Goal: Task Accomplishment & Management: Complete application form

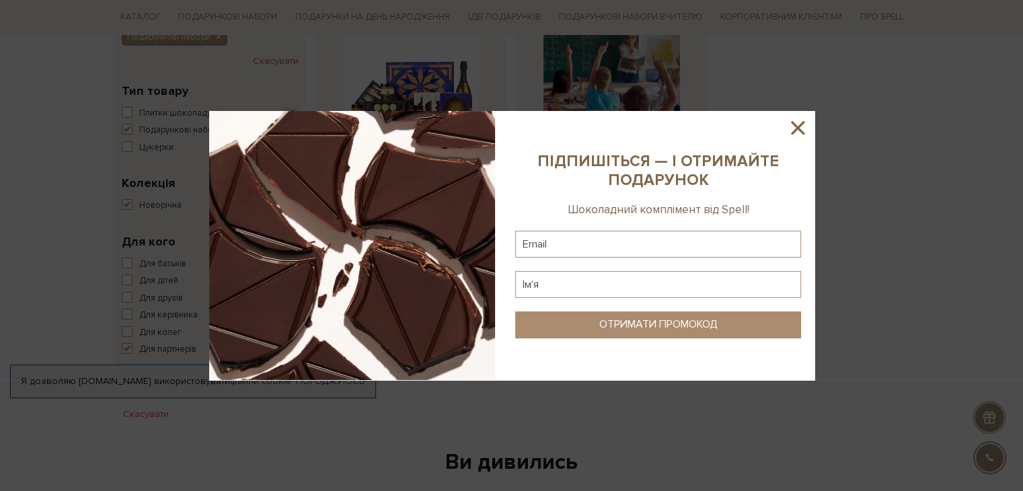
scroll to position [336, 0]
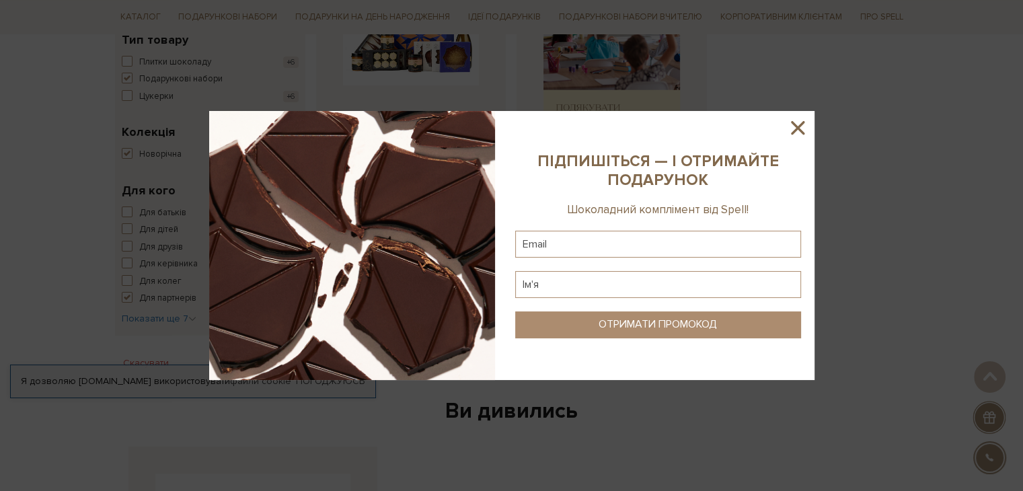
click at [795, 133] on icon at bounding box center [798, 127] width 23 height 23
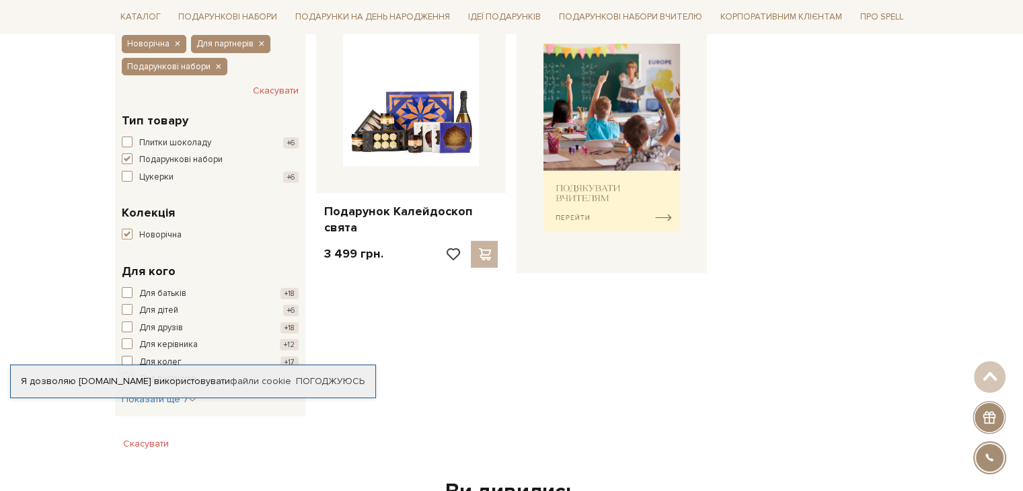
scroll to position [135, 0]
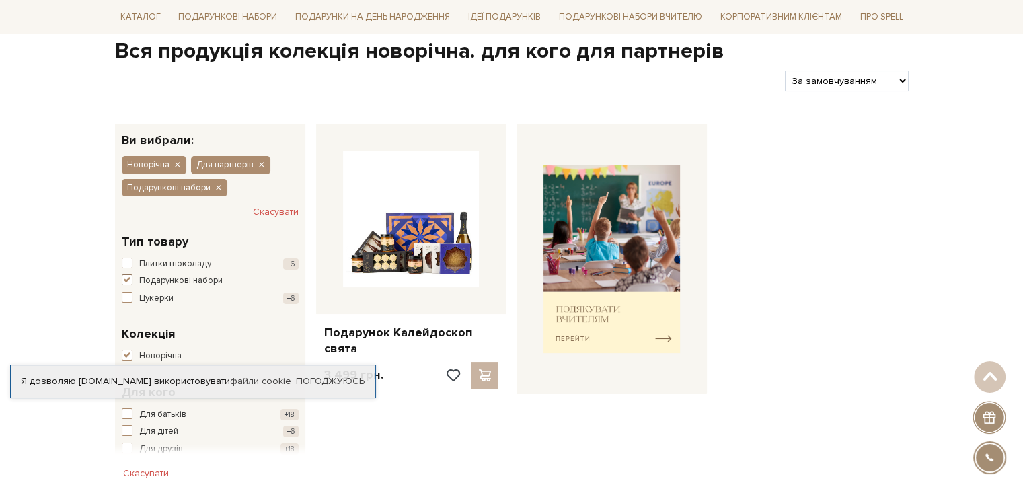
click at [167, 281] on span "Подарункові набори" at bounding box center [180, 281] width 83 height 13
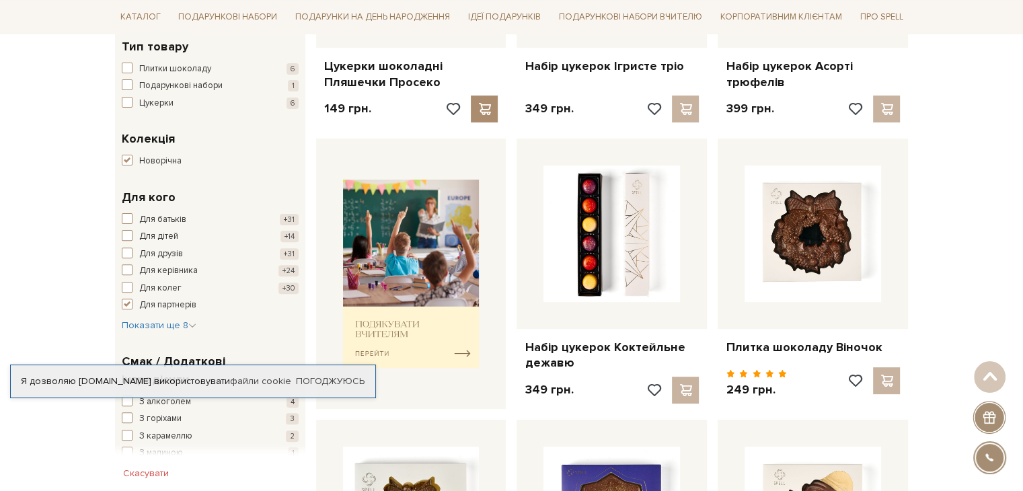
scroll to position [471, 0]
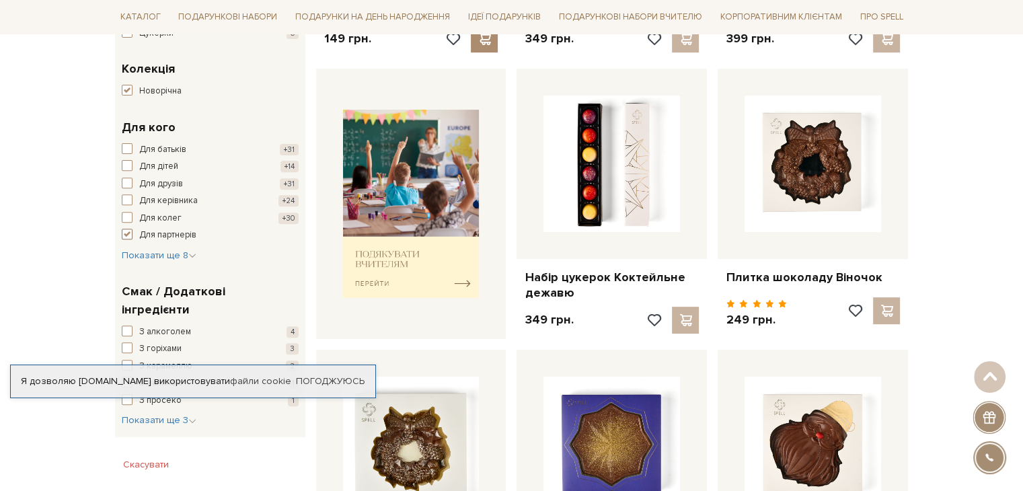
click at [185, 232] on span "Для партнерів" at bounding box center [167, 235] width 57 height 13
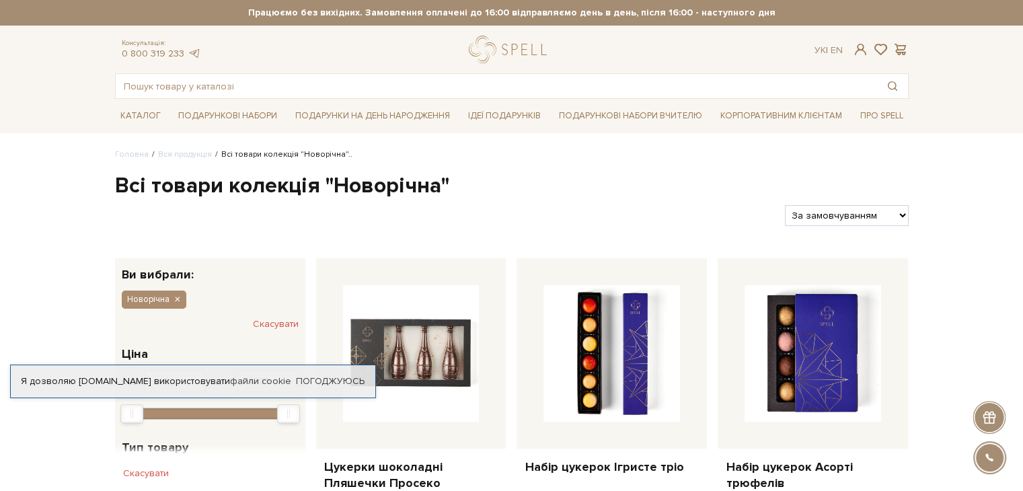
click at [875, 219] on select "За замовчуванням За Ціною (зростання) За Ціною (зменшення) Новинки За популярні…" at bounding box center [846, 215] width 123 height 21
select select "[URL][DOMAIN_NAME]"
click at [785, 205] on select "За замовчуванням За Ціною (зростання) За Ціною (зменшення) Новинки За популярні…" at bounding box center [846, 215] width 123 height 21
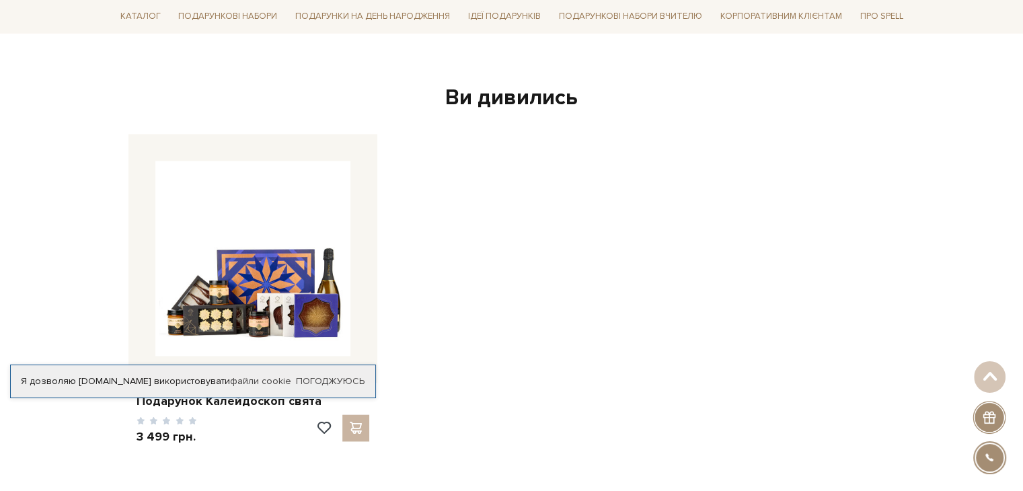
scroll to position [1682, 0]
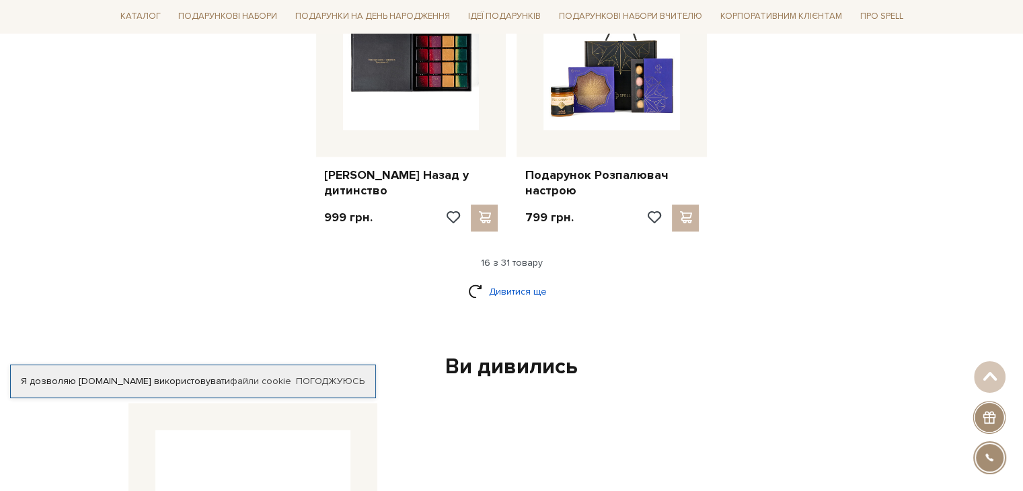
click at [493, 292] on link "Дивитися ще" at bounding box center [511, 292] width 87 height 24
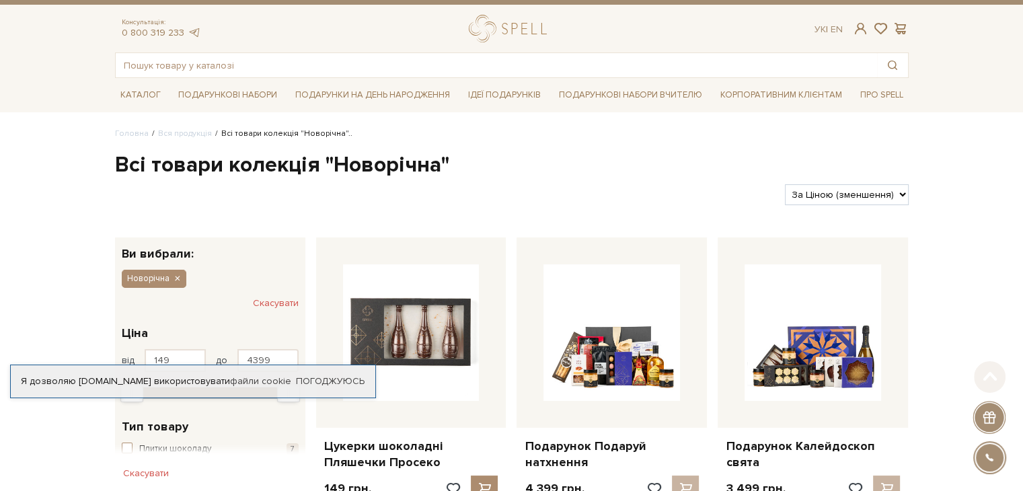
scroll to position [0, 0]
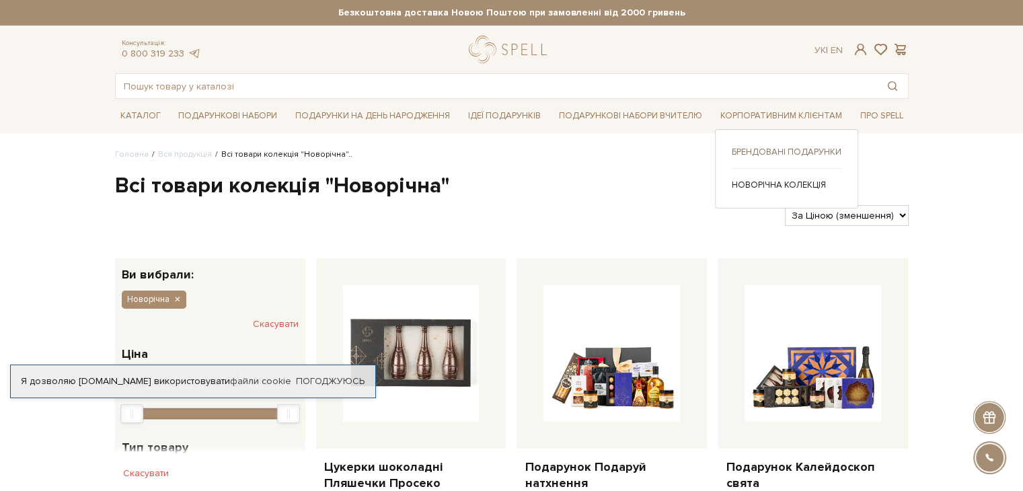
click at [792, 147] on link "Брендовані подарунки" at bounding box center [787, 152] width 110 height 12
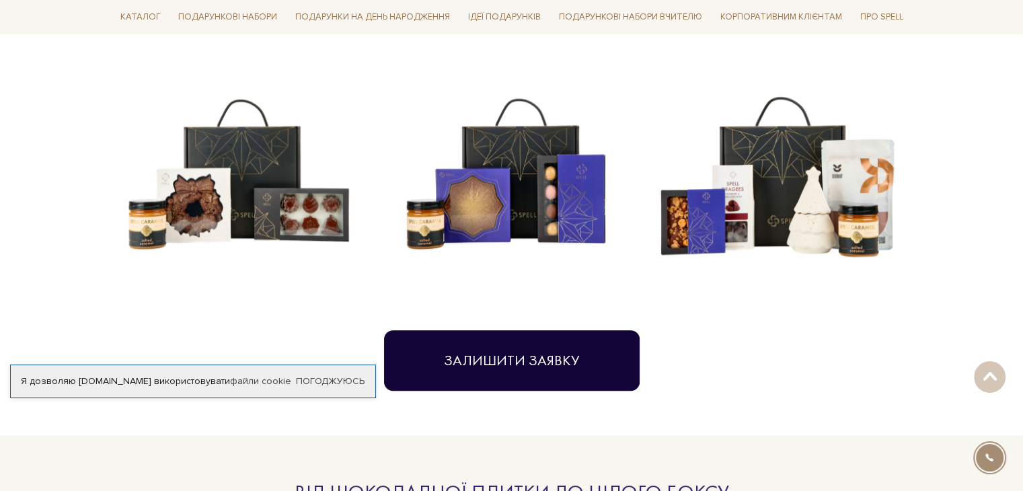
click at [533, 371] on button "Залишити заявку" at bounding box center [512, 360] width 256 height 61
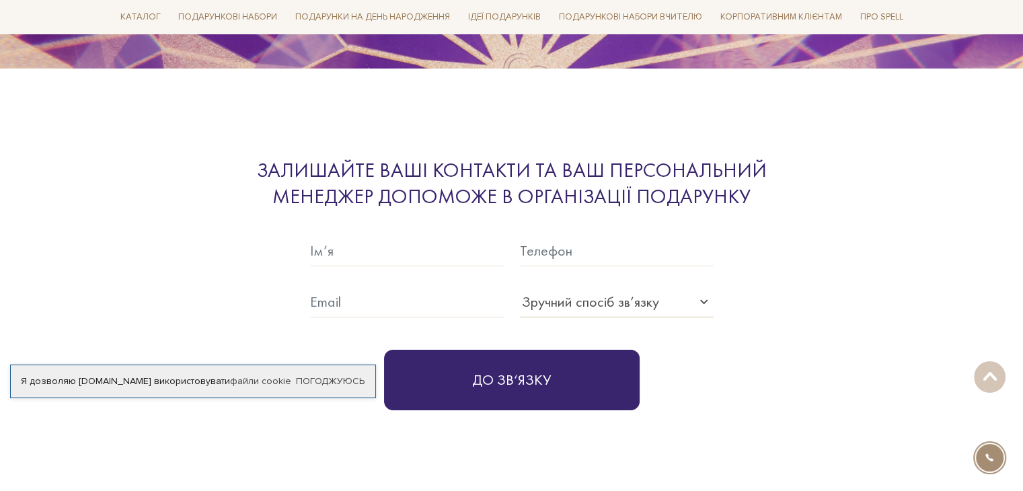
scroll to position [4136, 0]
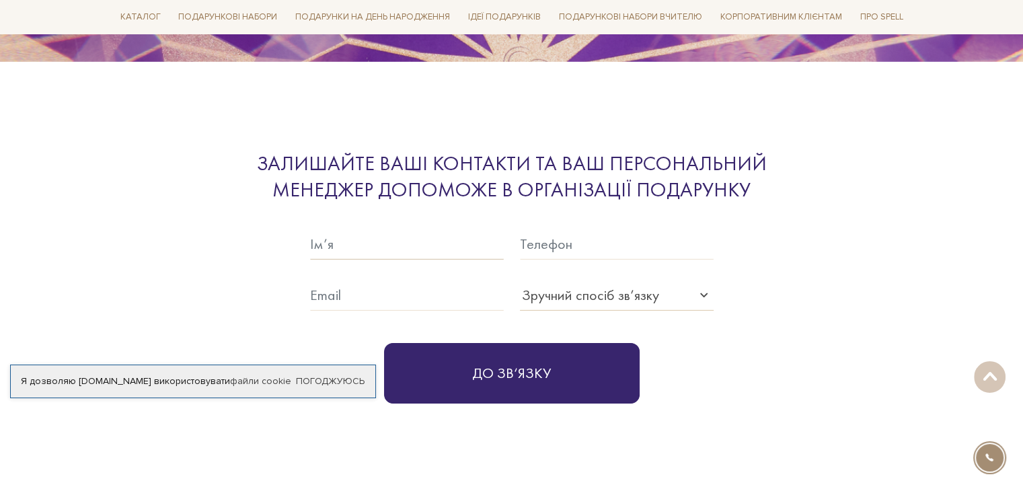
click at [380, 229] on input "text" at bounding box center [407, 244] width 194 height 31
type input "Артем"
click at [590, 229] on input "text" at bounding box center [617, 244] width 194 height 31
type input "+38 (050) 405-20-65"
click at [449, 280] on input "text" at bounding box center [407, 295] width 194 height 31
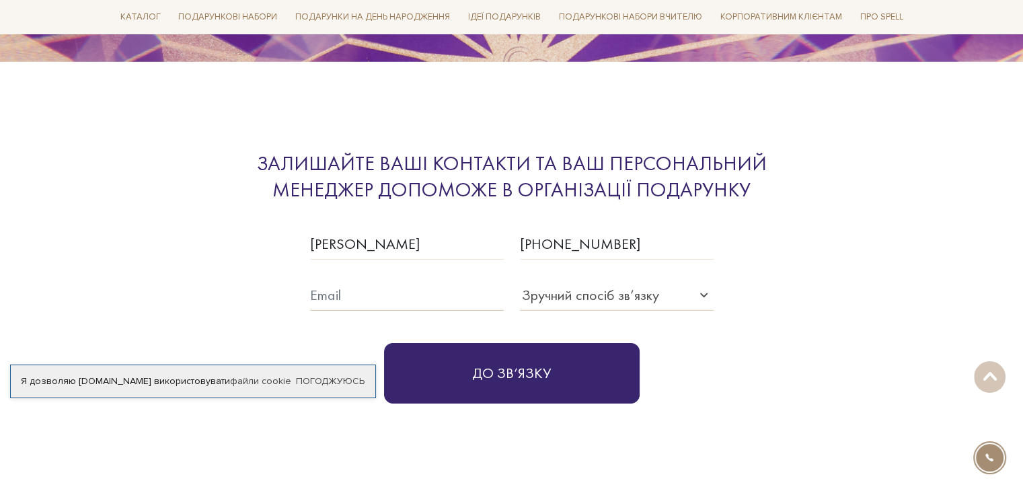
type input "410@lapomed.ua"
click at [606, 284] on div "Зручний спосіб зв’язку" at bounding box center [590, 295] width 137 height 22
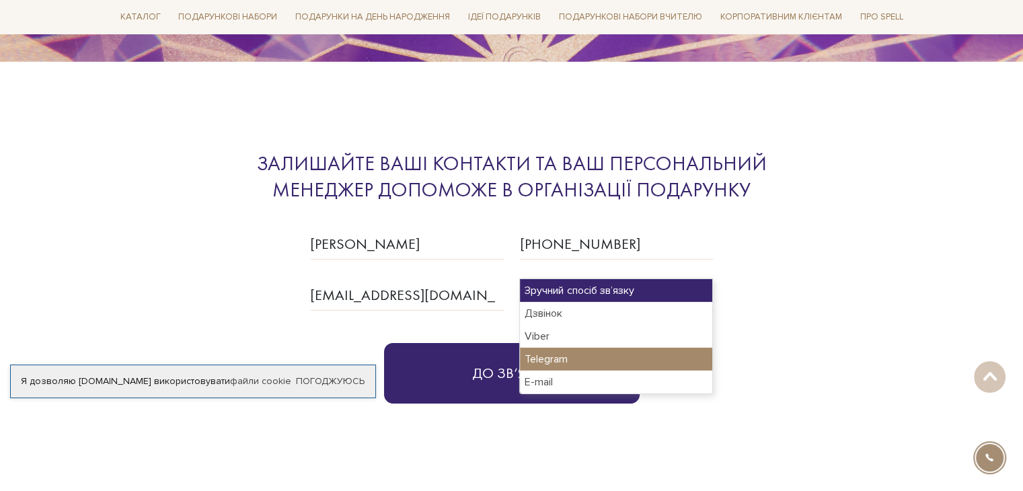
click at [621, 350] on div "Telegram" at bounding box center [616, 359] width 192 height 23
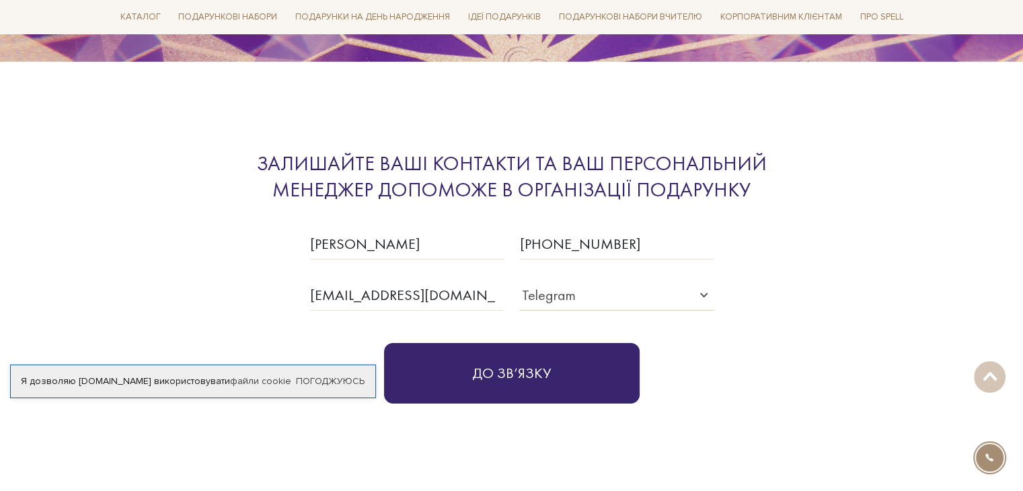
click at [583, 351] on button "До зв‘язку" at bounding box center [512, 373] width 256 height 61
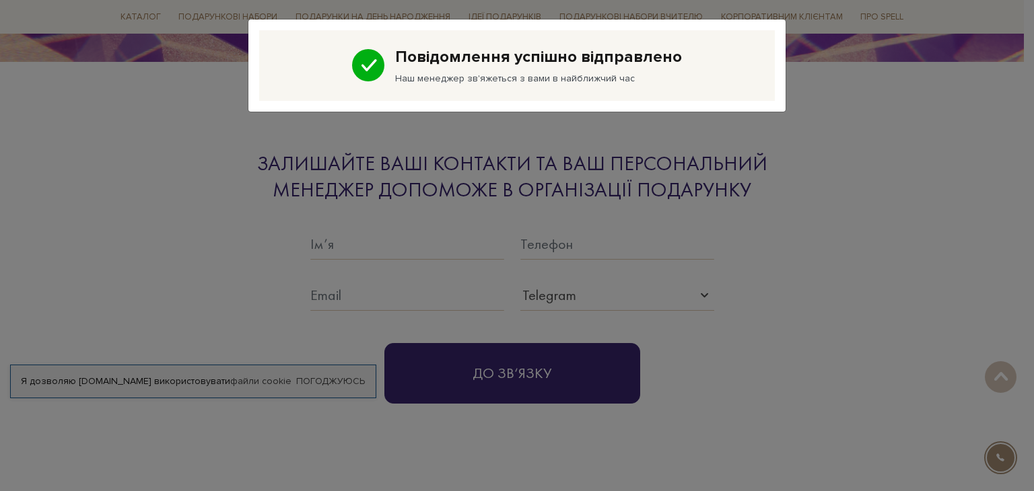
click at [759, 341] on div "Повідомлення успішно відправлено Наш менеджер зв'яжеться з вами в найближчий час" at bounding box center [517, 245] width 1034 height 491
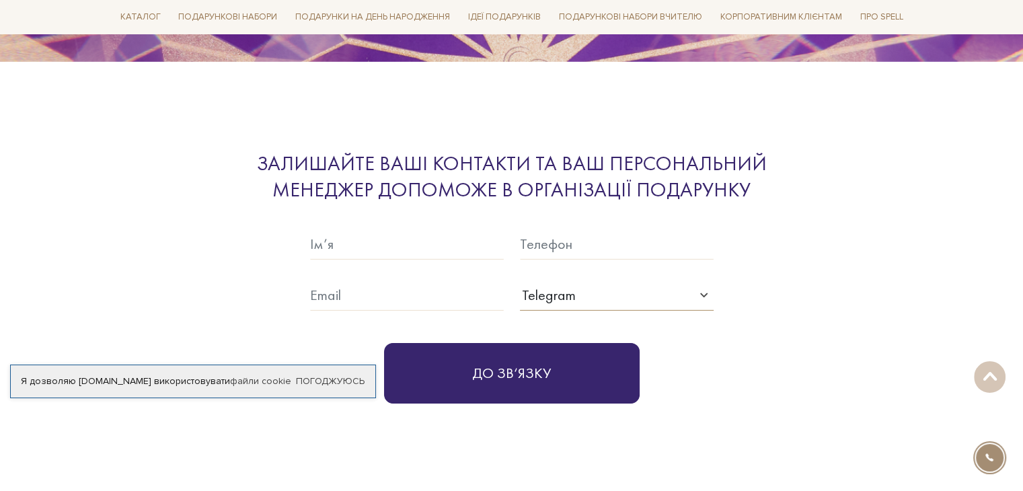
click at [692, 284] on div "Telegram" at bounding box center [609, 295] width 178 height 22
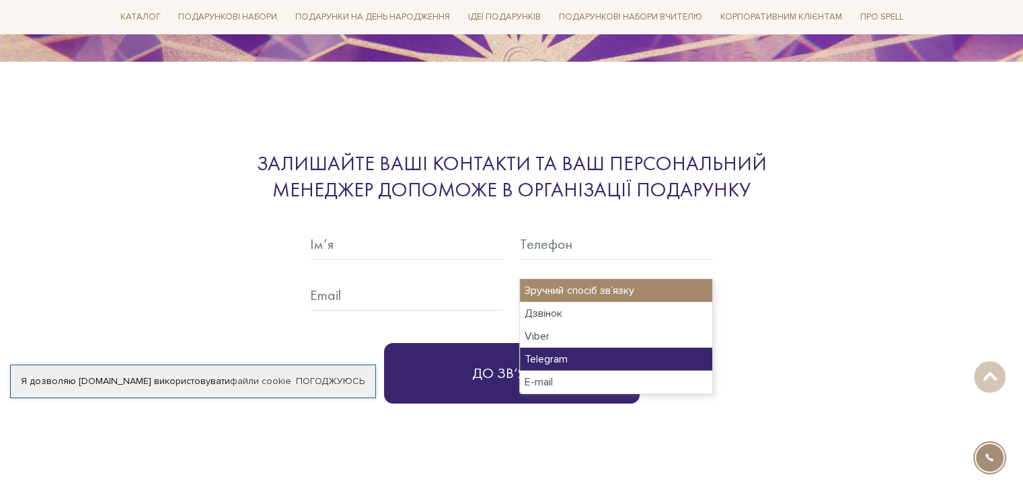
click at [682, 286] on div "Зручний спосіб зв’язку" at bounding box center [616, 290] width 192 height 23
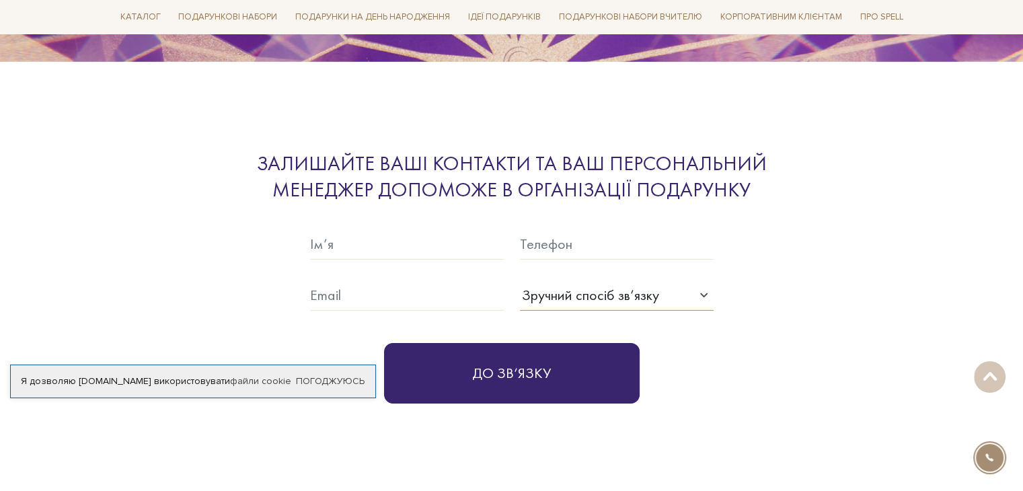
click at [672, 284] on div "Зручний спосіб зв’язку" at bounding box center [609, 295] width 178 height 22
